Goal: Navigation & Orientation: Find specific page/section

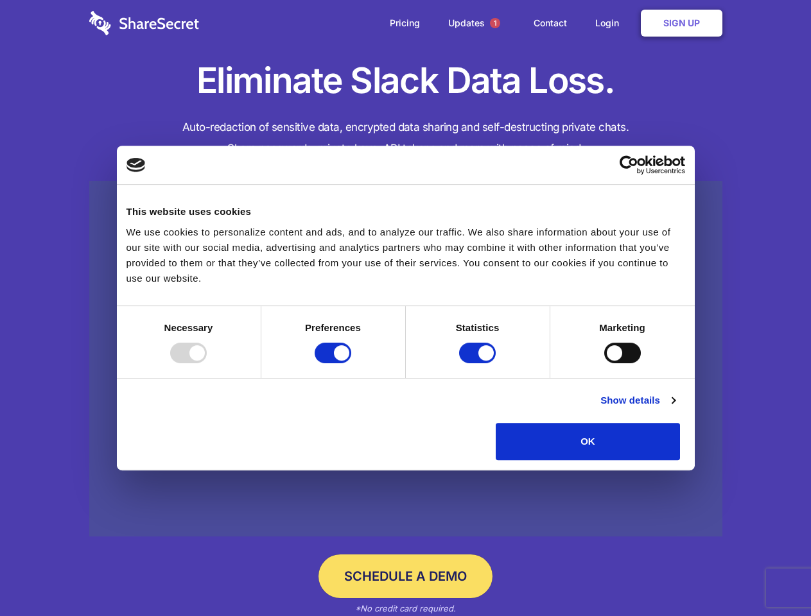
click at [207, 363] on div at bounding box center [188, 353] width 37 height 21
click at [351, 363] on input "Preferences" at bounding box center [332, 353] width 37 height 21
checkbox input "false"
click at [479, 363] on input "Statistics" at bounding box center [477, 353] width 37 height 21
checkbox input "false"
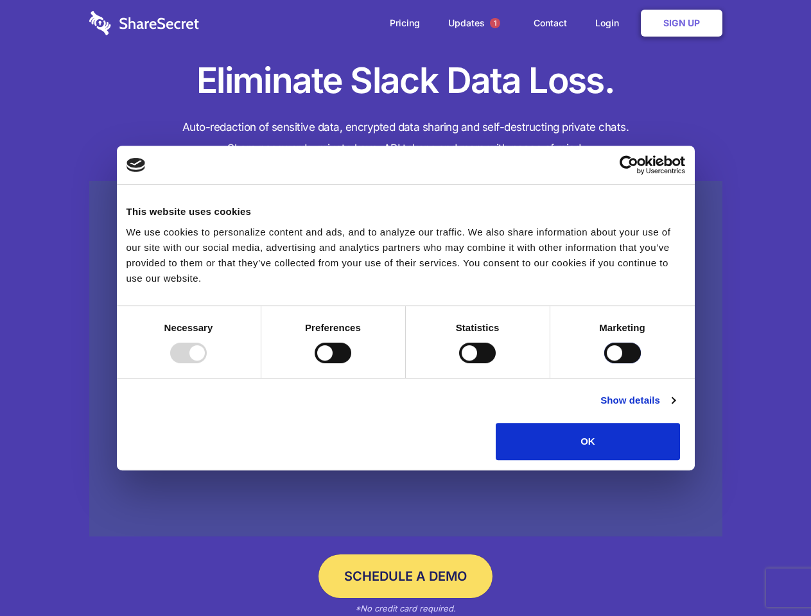
click at [604, 363] on input "Marketing" at bounding box center [622, 353] width 37 height 21
checkbox input "true"
click at [674, 408] on link "Show details" at bounding box center [637, 400] width 74 height 15
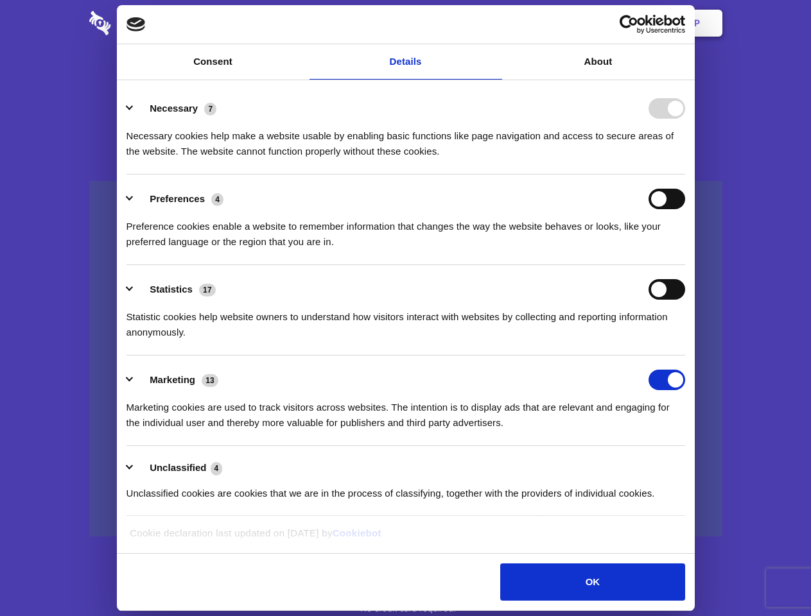
click at [685, 175] on li "Necessary 7 Necessary cookies help make a website usable by enabling basic func…" at bounding box center [405, 129] width 558 height 90
click at [494, 23] on span "1" at bounding box center [495, 23] width 10 height 10
